Goal: Find specific page/section: Find specific page/section

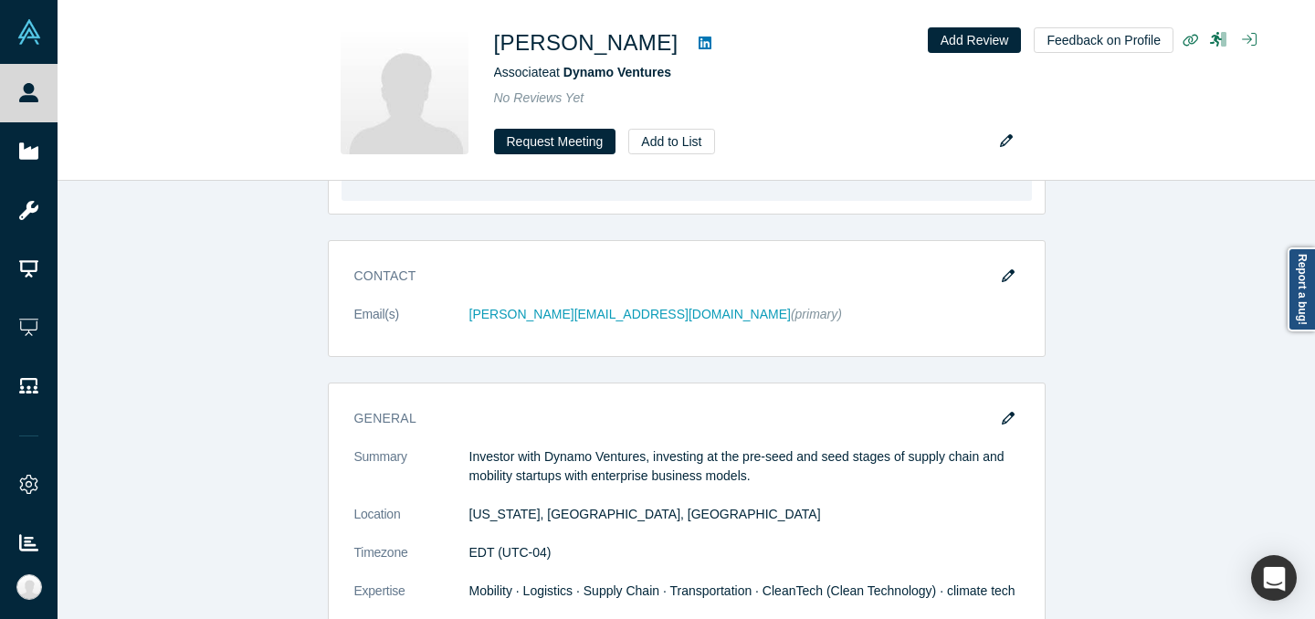
scroll to position [992, 0]
